Goal: Information Seeking & Learning: Learn about a topic

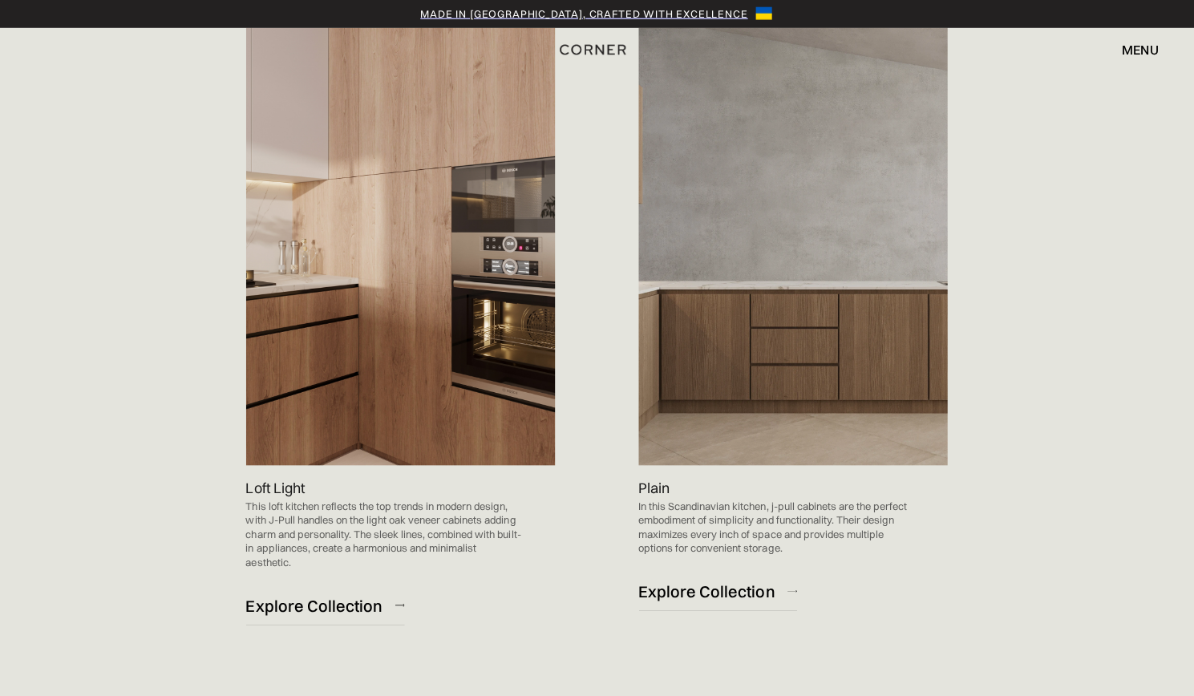
scroll to position [896, 0]
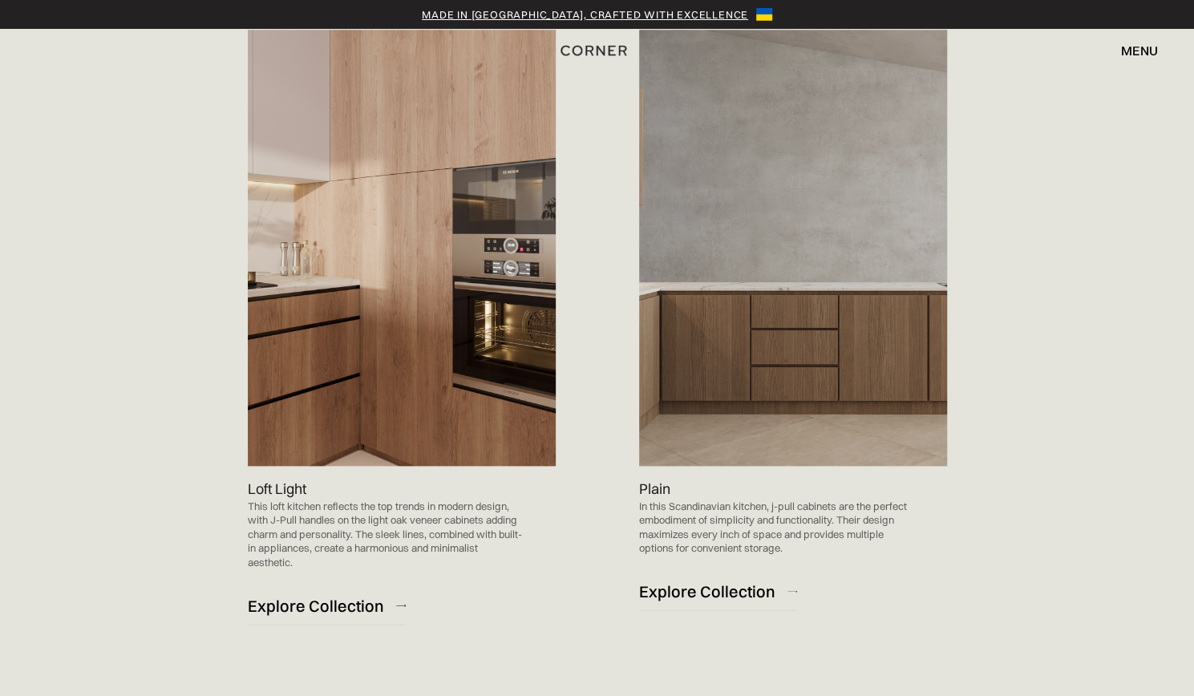
click at [861, 355] on img at bounding box center [793, 248] width 308 height 436
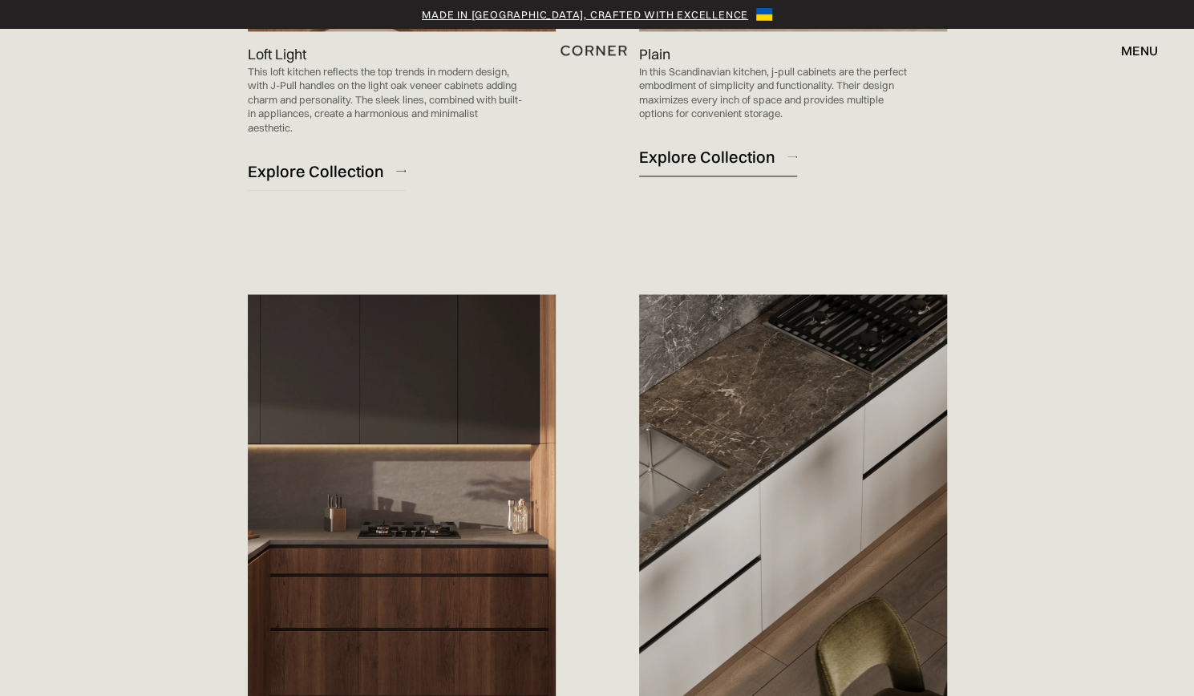
click at [732, 155] on div "Explore Collection" at bounding box center [707, 157] width 136 height 22
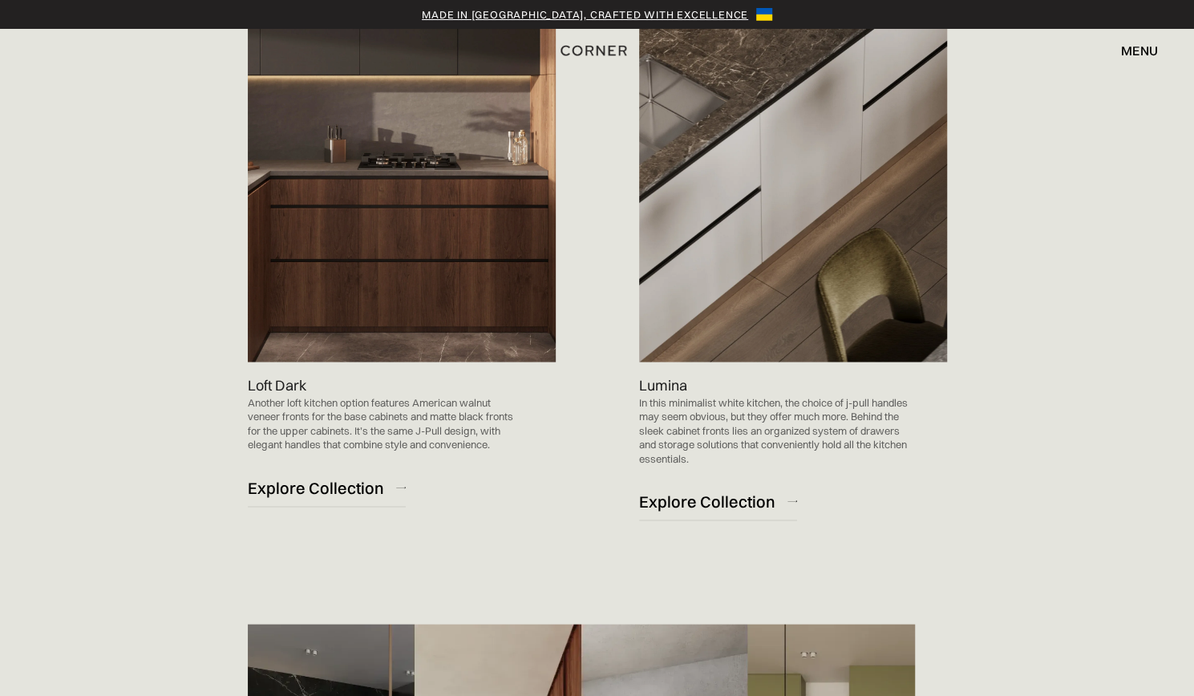
scroll to position [1705, 0]
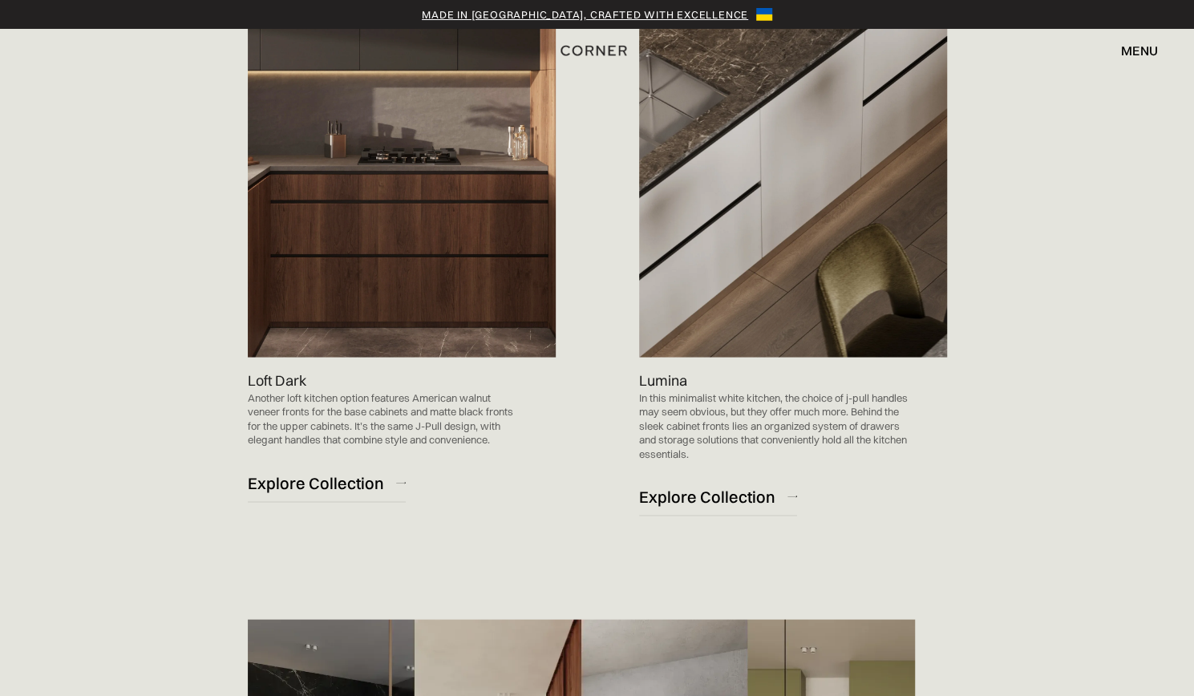
click at [361, 269] on img at bounding box center [402, 139] width 308 height 436
click at [358, 487] on div "Explore Collection" at bounding box center [316, 482] width 136 height 22
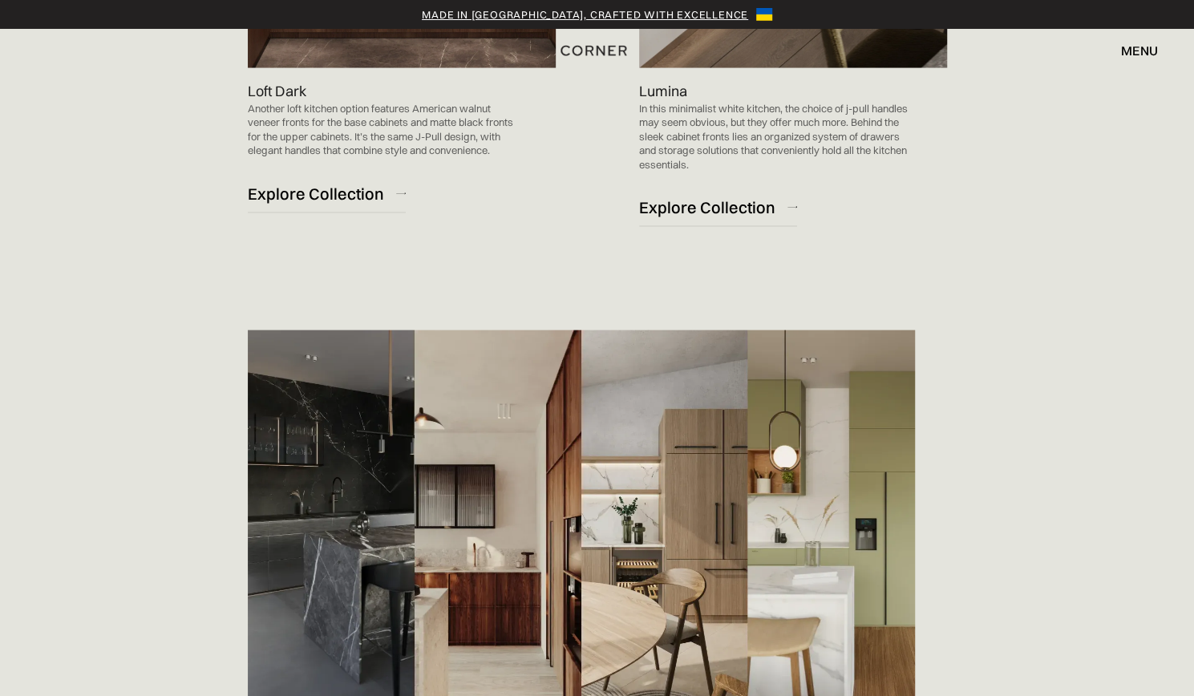
scroll to position [1979, 0]
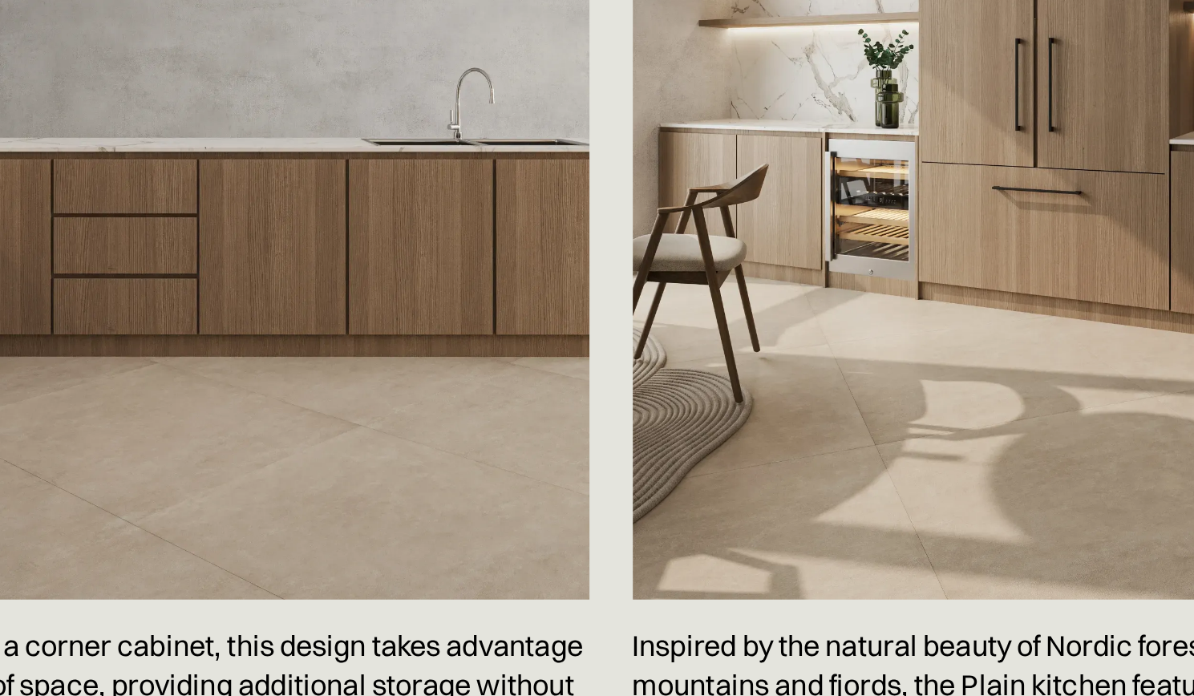
scroll to position [2571, 0]
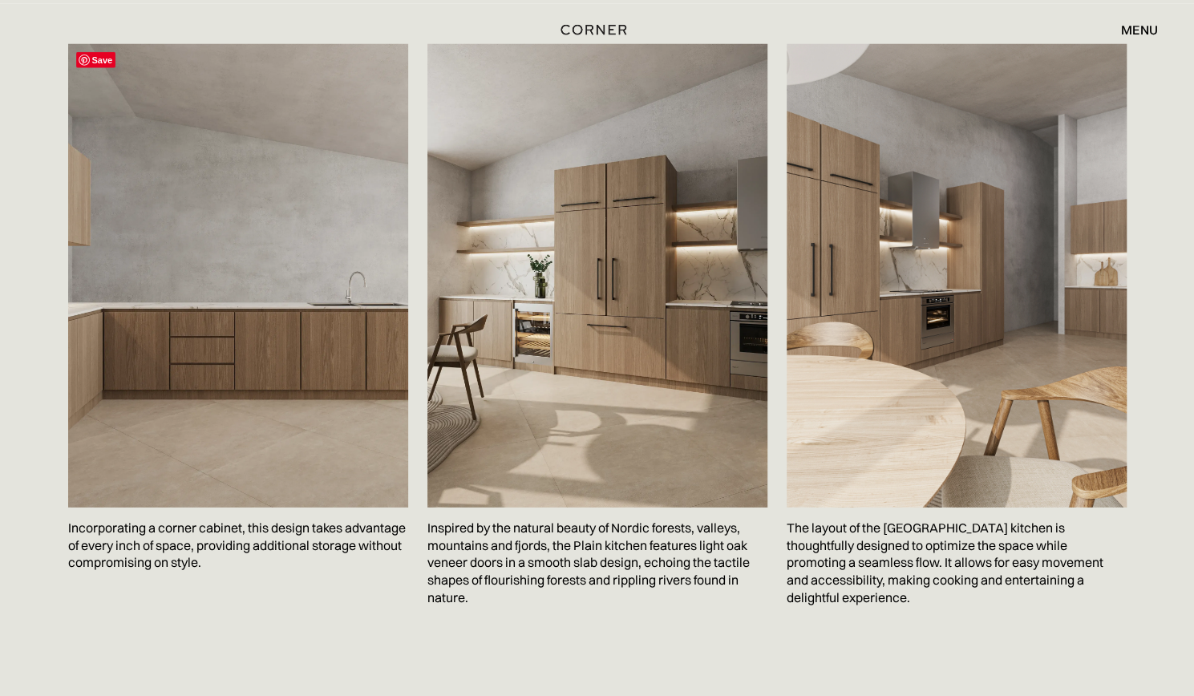
click at [249, 405] on img at bounding box center [238, 275] width 340 height 463
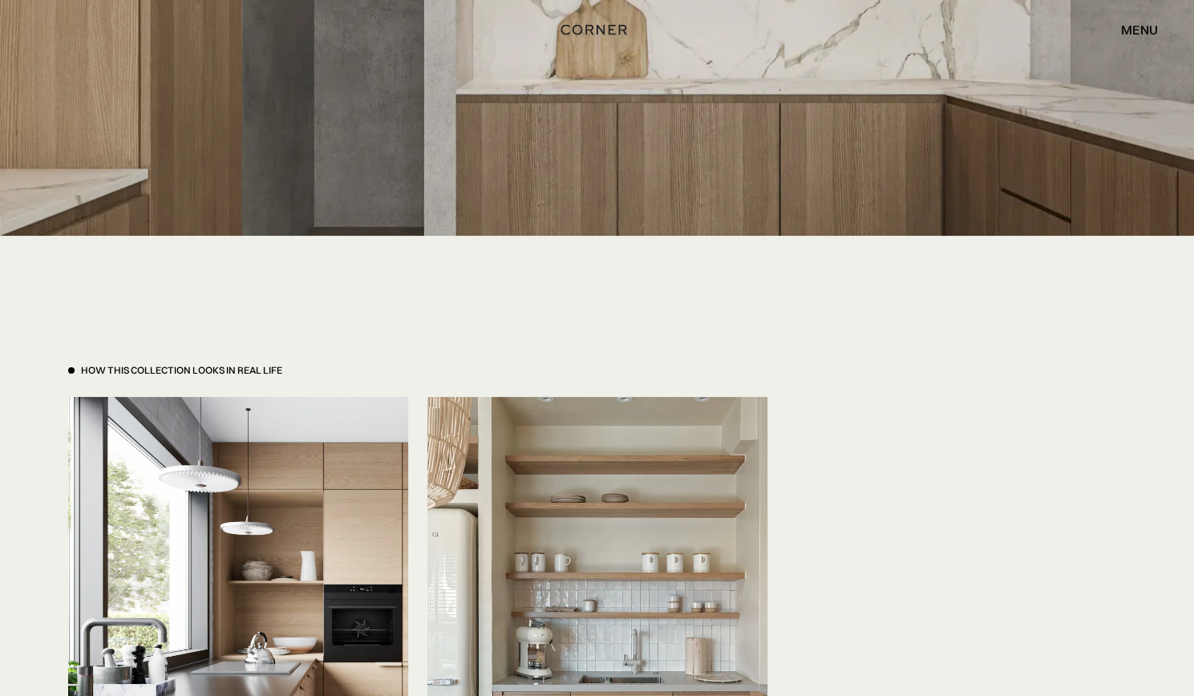
scroll to position [3241, 0]
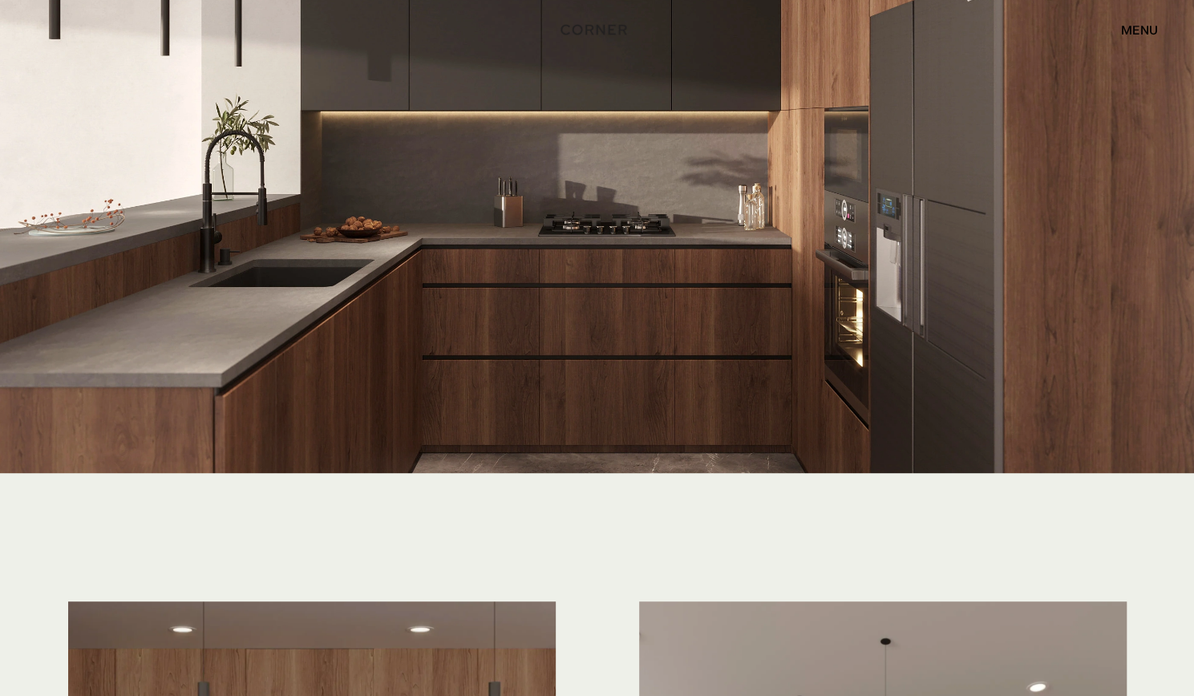
scroll to position [3914, 0]
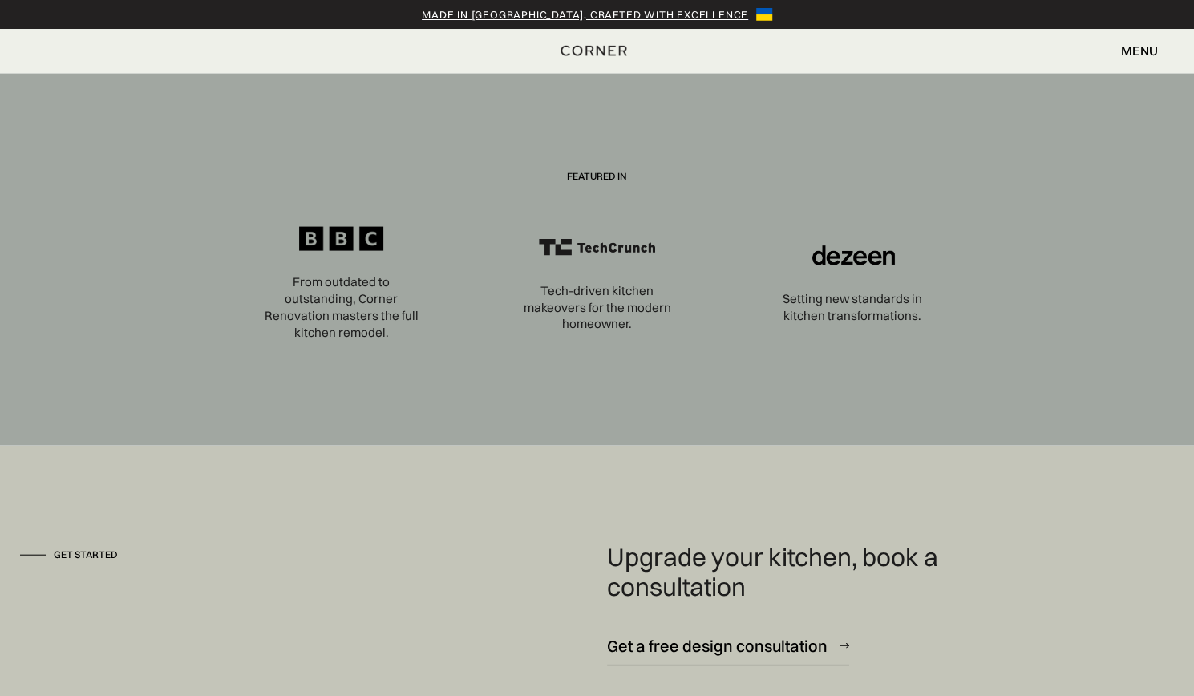
scroll to position [5488, 0]
